Goal: Task Accomplishment & Management: Use online tool/utility

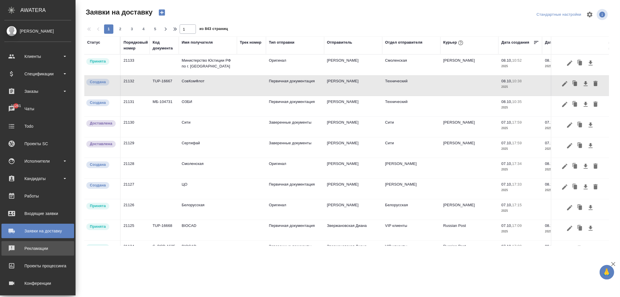
click at [33, 247] on div "Рекламации" at bounding box center [37, 248] width 67 height 9
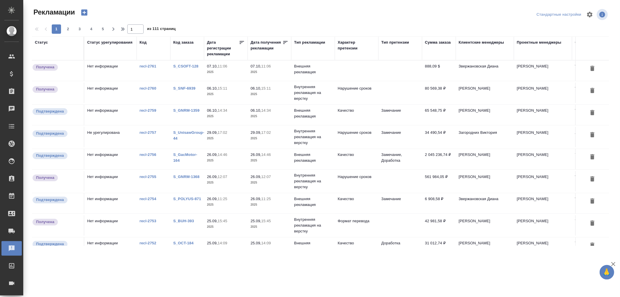
click at [122, 131] on td "Не урегулирована" at bounding box center [110, 137] width 52 height 20
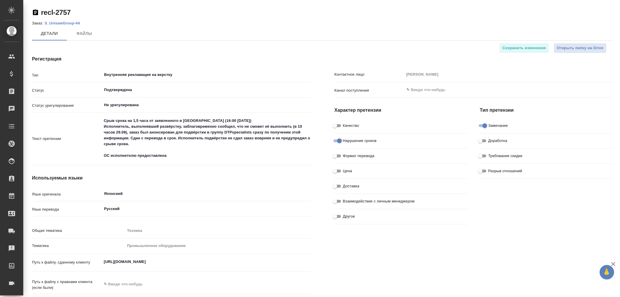
type input "Линова Полина"
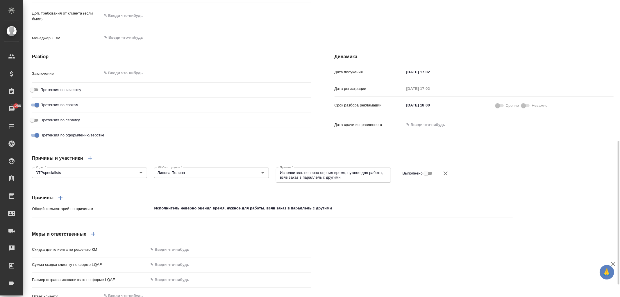
scroll to position [316, 0]
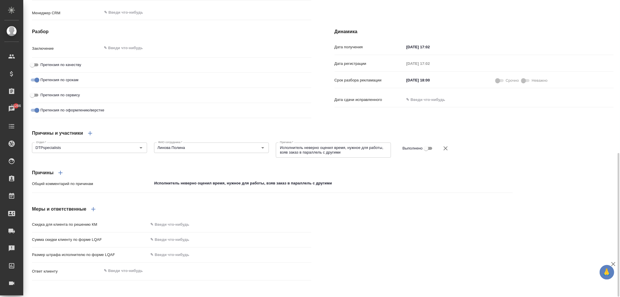
click at [82, 222] on p "Скидка для клиента по решению КМ" at bounding box center [90, 224] width 116 height 6
click at [71, 225] on p "Скидка для клиента по решению КМ" at bounding box center [90, 224] width 116 height 6
click at [60, 184] on p "Общий комментарий по причинам" at bounding box center [92, 184] width 120 height 6
click at [175, 183] on textarea "Исполнитель неверно оценил время, нужное для работы, взяв заказ в параллель с д…" at bounding box center [332, 183] width 361 height 10
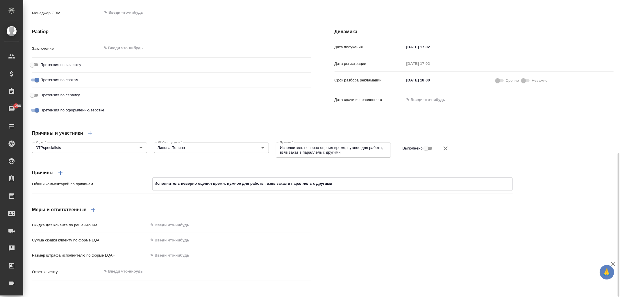
click at [298, 148] on textarea "Исполнитель неверно оценил время, нужное для работы, взяв заказ в параллель с д…" at bounding box center [333, 149] width 107 height 9
click at [185, 183] on textarea "Исполнитель неверно оценил время, нужное для работы, взяв заказ в параллель с д…" at bounding box center [333, 183] width 360 height 10
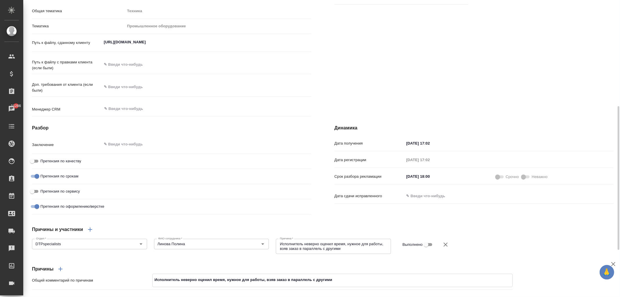
scroll to position [316, 0]
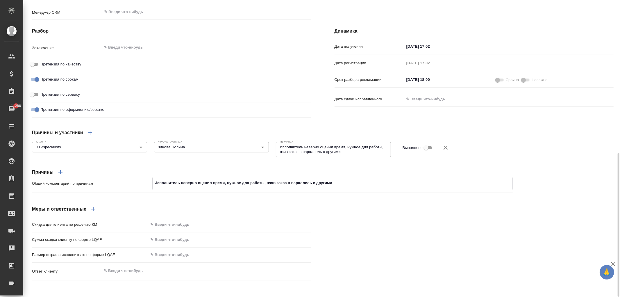
click at [311, 151] on textarea "Исполнитель неверно оценил время, нужное для работы, взяв заказ в параллель с д…" at bounding box center [333, 149] width 107 height 9
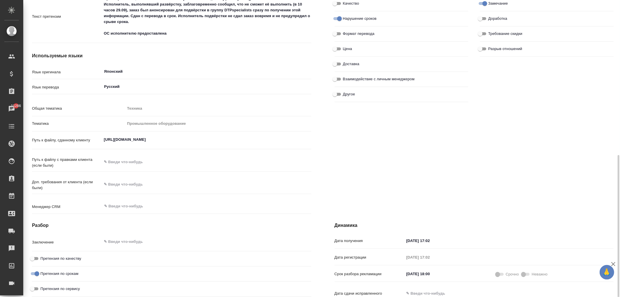
scroll to position [316, 0]
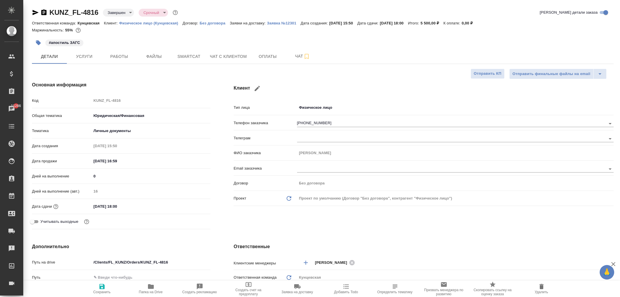
select select "RU"
